Goal: Obtain resource: Download file/media

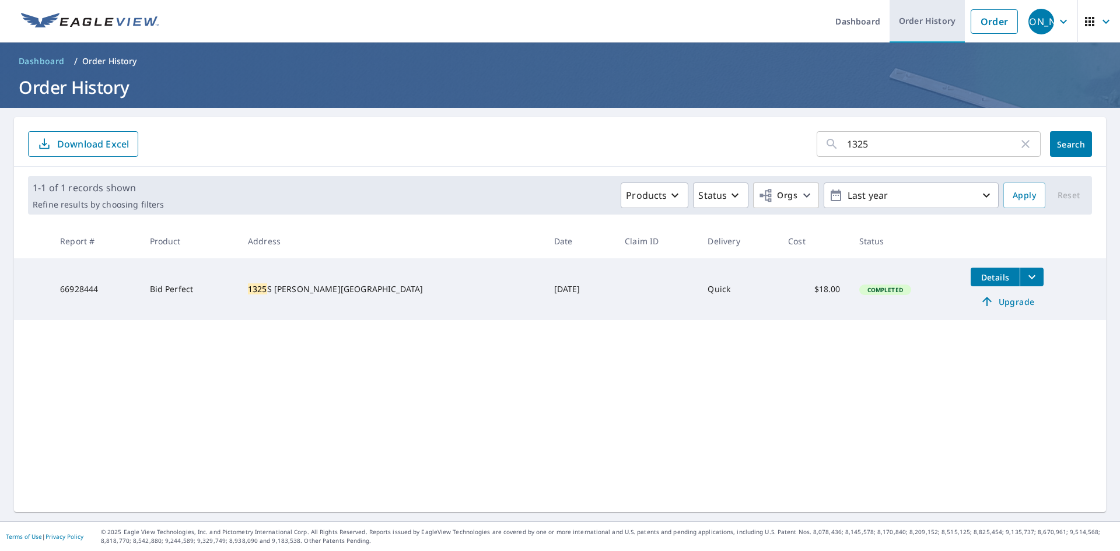
click at [930, 29] on link "Order History" at bounding box center [926, 21] width 75 height 43
click at [988, 28] on link "Order" at bounding box center [993, 21] width 47 height 24
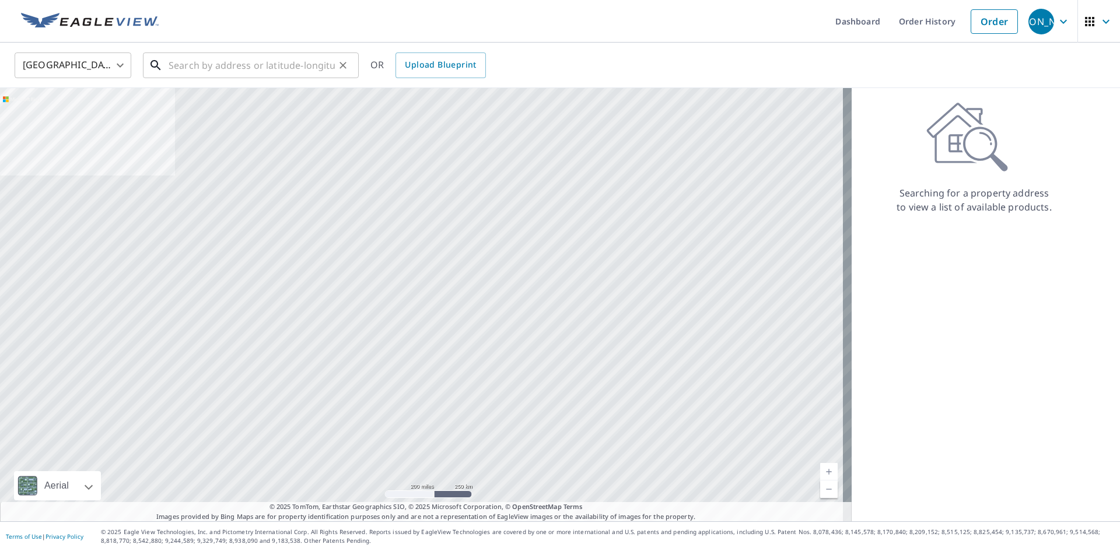
click at [267, 61] on input "text" at bounding box center [252, 65] width 166 height 33
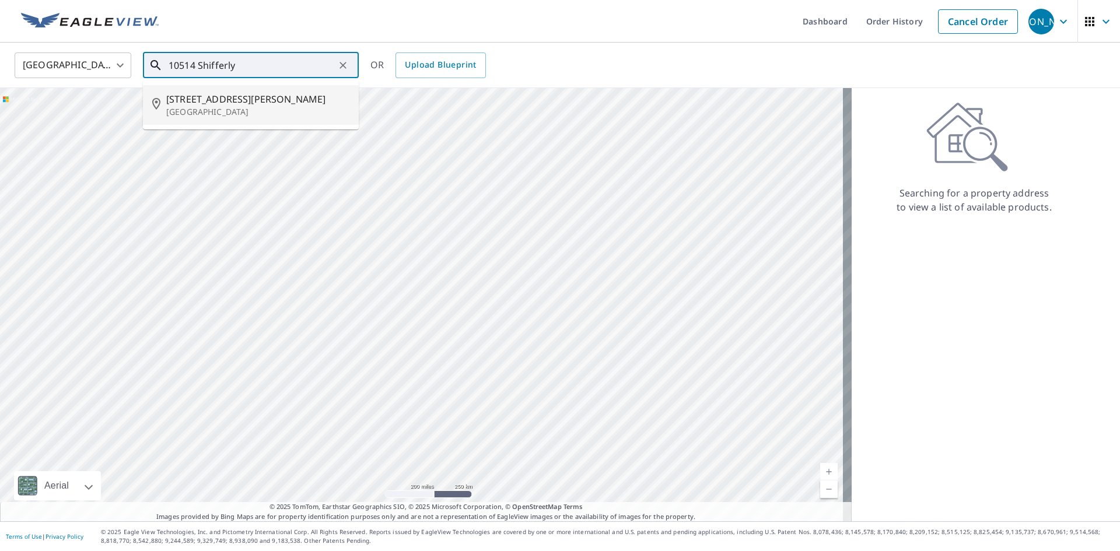
click at [232, 98] on span "[STREET_ADDRESS][PERSON_NAME]" at bounding box center [257, 99] width 183 height 14
type input "[STREET_ADDRESS][PERSON_NAME]"
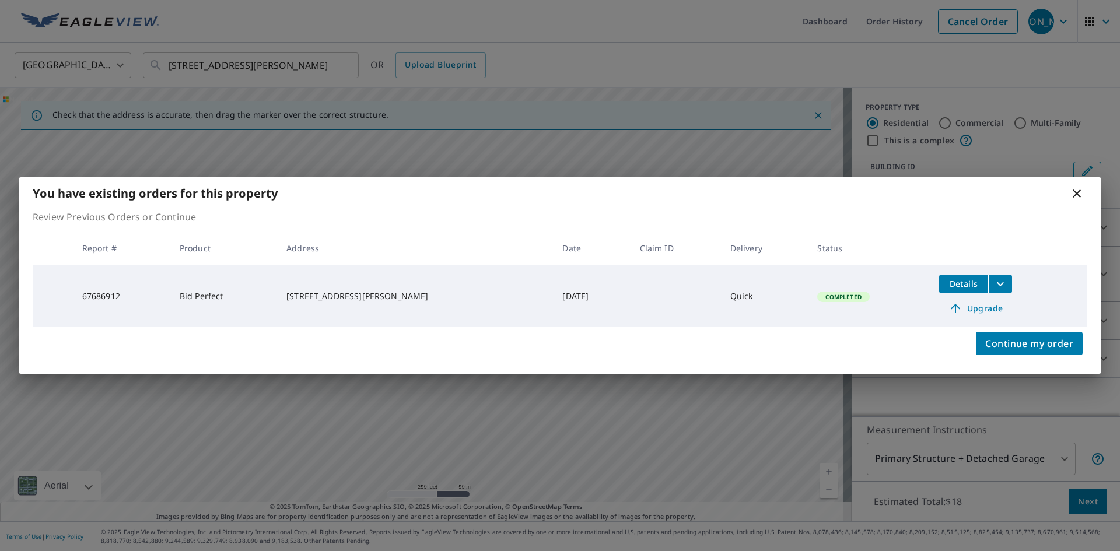
click at [993, 286] on icon "filesDropdownBtn-67686912" at bounding box center [1000, 284] width 14 height 14
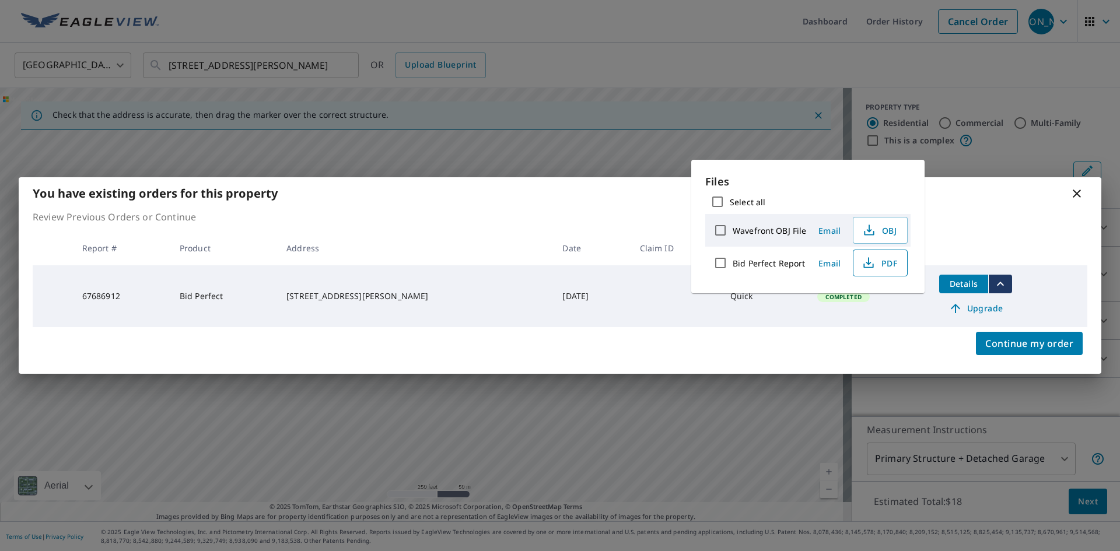
click at [888, 267] on span "PDF" at bounding box center [878, 263] width 37 height 14
click at [1078, 196] on icon at bounding box center [1077, 194] width 14 height 14
